Goal: Task Accomplishment & Management: Manage account settings

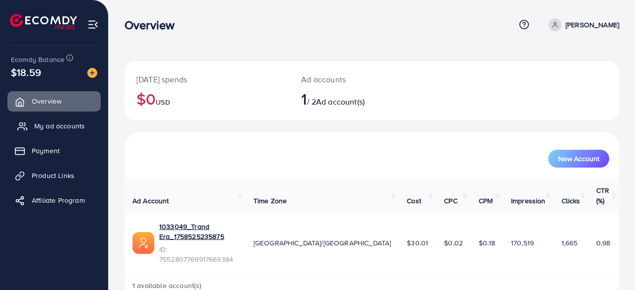
click at [60, 131] on link "My ad accounts" at bounding box center [53, 126] width 93 height 20
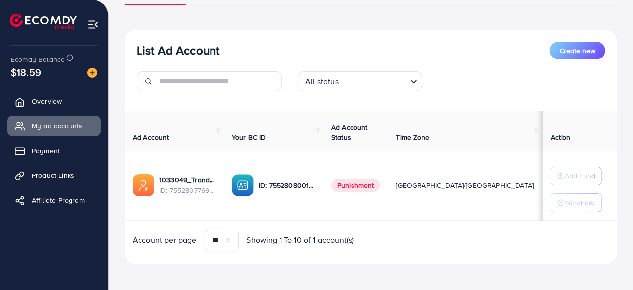
scroll to position [92, 0]
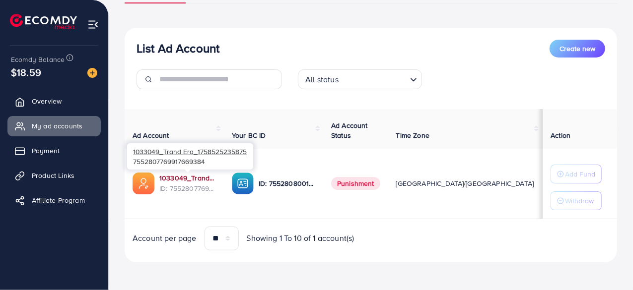
click at [191, 175] on link "1033049_Trand Era_1758525235875" at bounding box center [187, 178] width 57 height 10
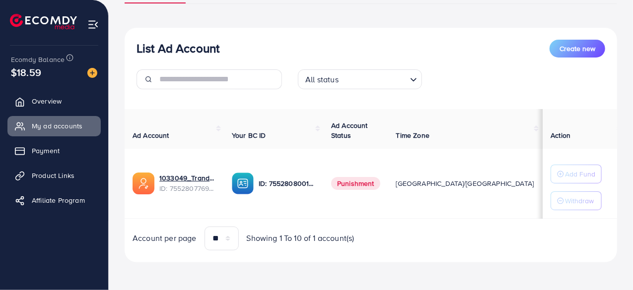
click at [307, 9] on div "List Ad Account Create new List Ad Account Create new All status Loading... Ad …" at bounding box center [371, 122] width 492 height 280
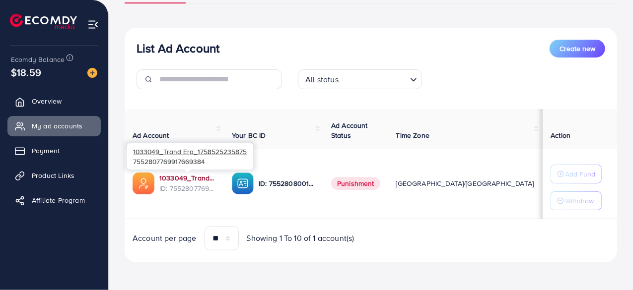
click at [173, 175] on link "1033049_Trand Era_1758525235875" at bounding box center [187, 178] width 57 height 10
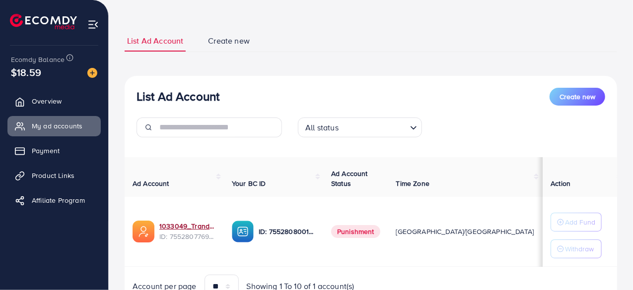
scroll to position [0, 0]
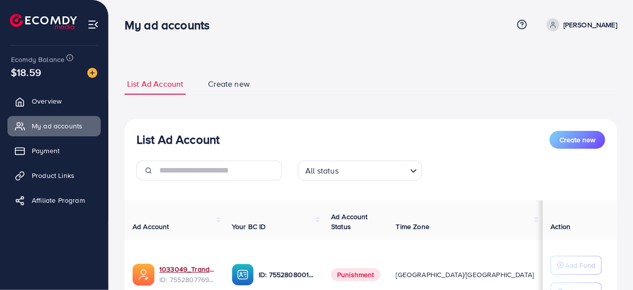
drag, startPoint x: 595, startPoint y: 29, endPoint x: 588, endPoint y: 29, distance: 7.5
click at [595, 29] on p "Ammar Sarfaeaz" at bounding box center [590, 25] width 54 height 12
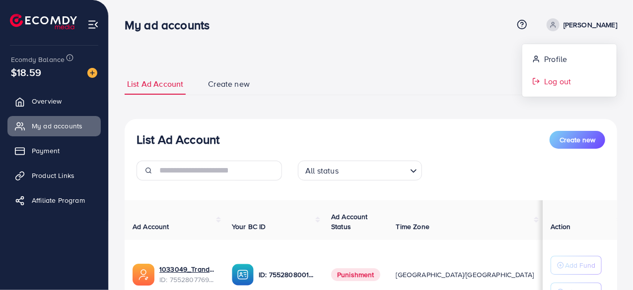
click at [557, 79] on span "Log out" at bounding box center [557, 81] width 27 height 12
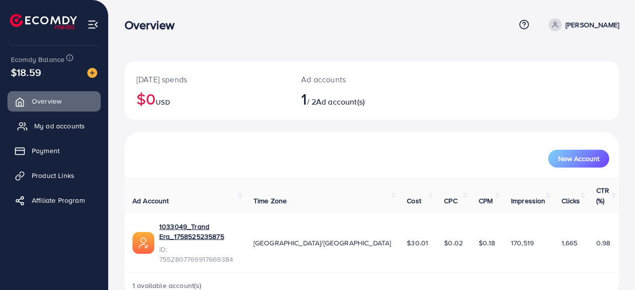
drag, startPoint x: 48, startPoint y: 129, endPoint x: 53, endPoint y: 133, distance: 7.1
click at [49, 129] on span "My ad accounts" at bounding box center [59, 126] width 51 height 10
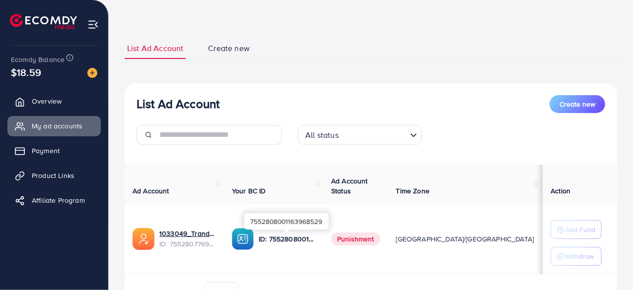
scroll to position [50, 0]
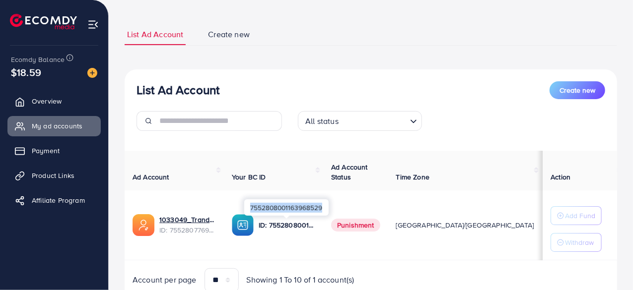
drag, startPoint x: 251, startPoint y: 207, endPoint x: 324, endPoint y: 209, distance: 73.0
click at [325, 210] on div "7552808001163968529" at bounding box center [286, 207] width 84 height 16
copy div "7552808001163968529"
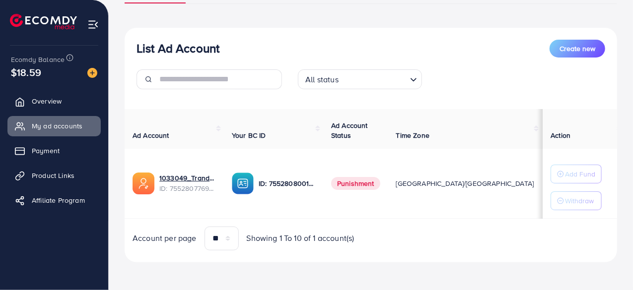
scroll to position [0, 0]
